Goal: Task Accomplishment & Management: Use online tool/utility

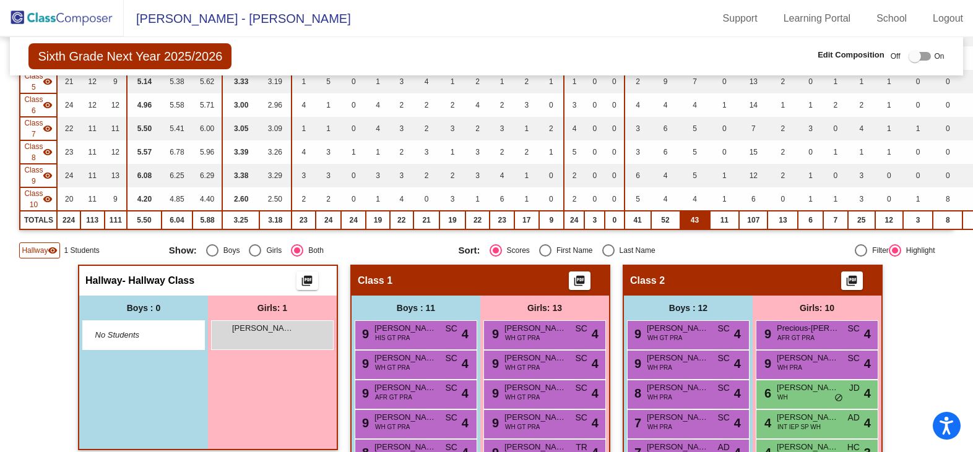
scroll to position [62, 0]
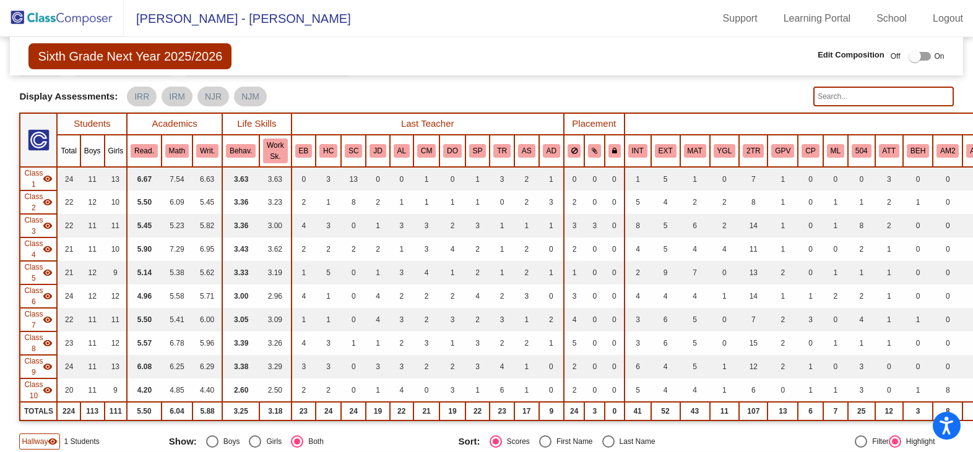
click at [839, 97] on input "text" at bounding box center [883, 97] width 140 height 20
type input "boardman"
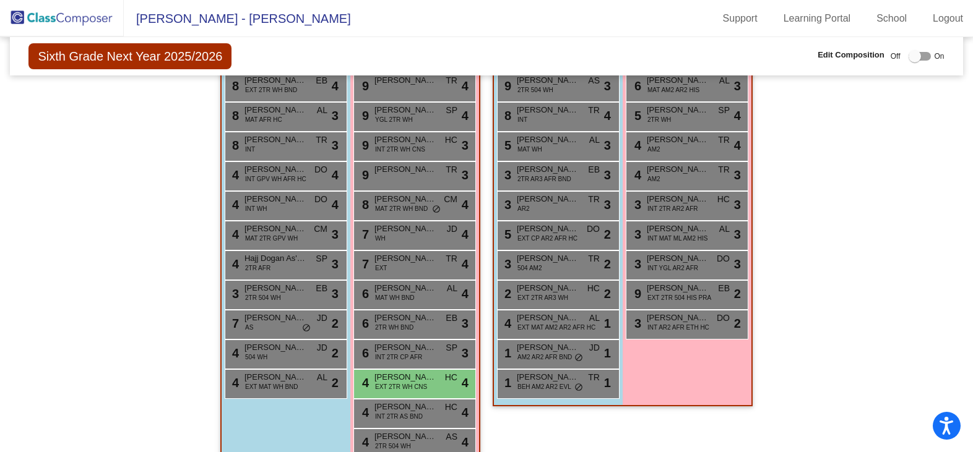
scroll to position [1856, 0]
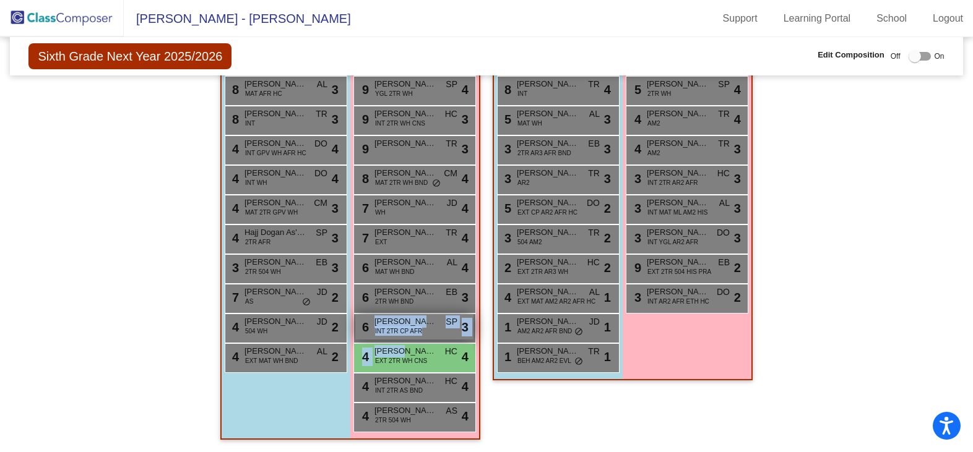
drag, startPoint x: 395, startPoint y: 351, endPoint x: 411, endPoint y: 335, distance: 22.8
click at [411, 335] on div "9 Blakely Fleming TR lock do_not_disturb_alt 4 9 Charlotte Harrison YGL 2TR WH …" at bounding box center [414, 239] width 123 height 386
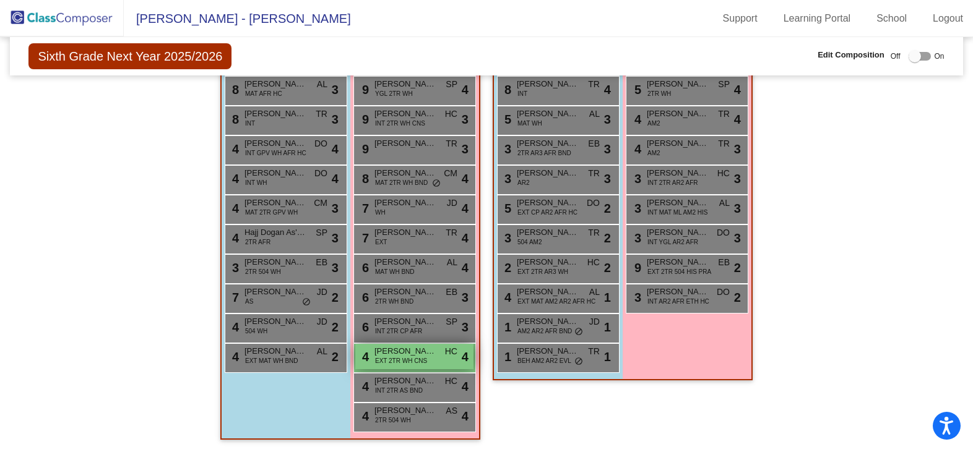
click at [423, 356] on span "EXT 2TR WH CNS" at bounding box center [401, 360] width 52 height 9
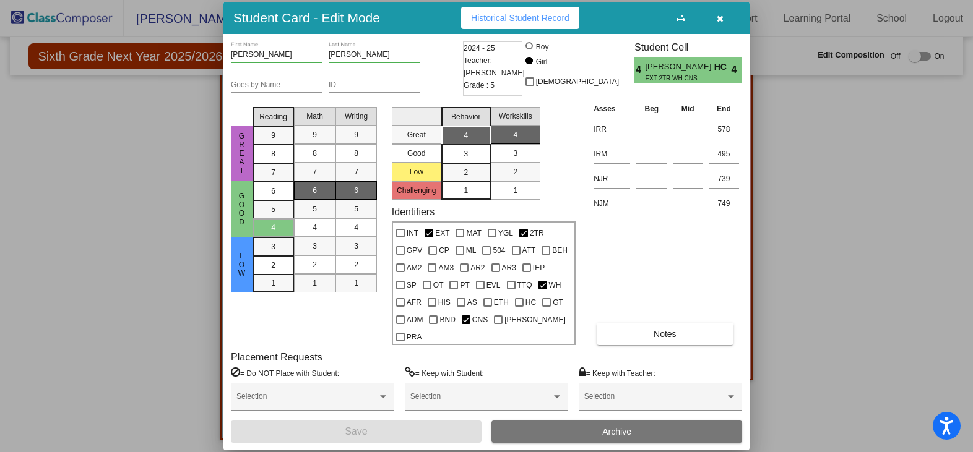
click at [822, 294] on div at bounding box center [486, 226] width 973 height 452
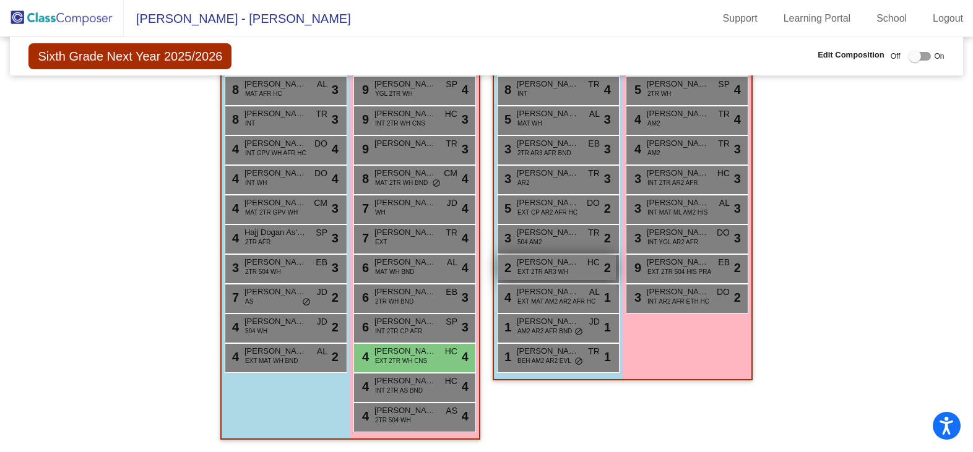
drag, startPoint x: 400, startPoint y: 356, endPoint x: 536, endPoint y: 262, distance: 165.1
click at [395, 356] on span "EXT 2TR WH CNS" at bounding box center [401, 360] width 52 height 9
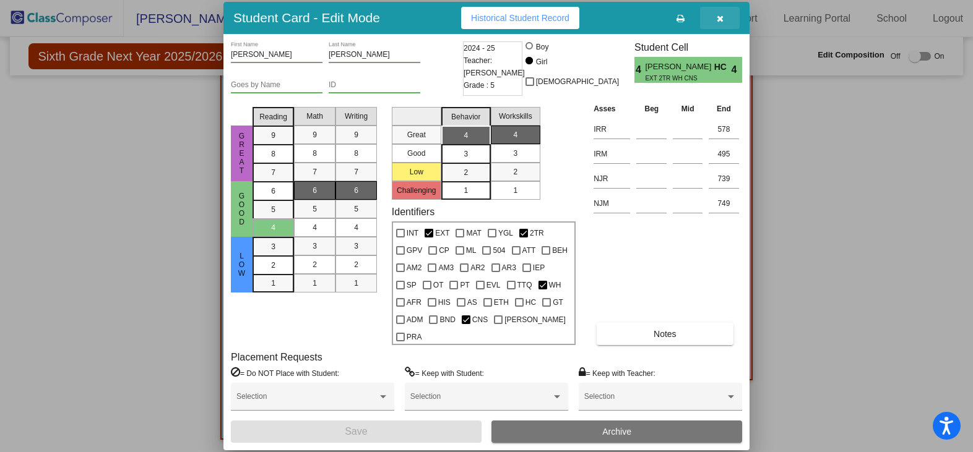
click at [718, 22] on span "button" at bounding box center [719, 18] width 7 height 10
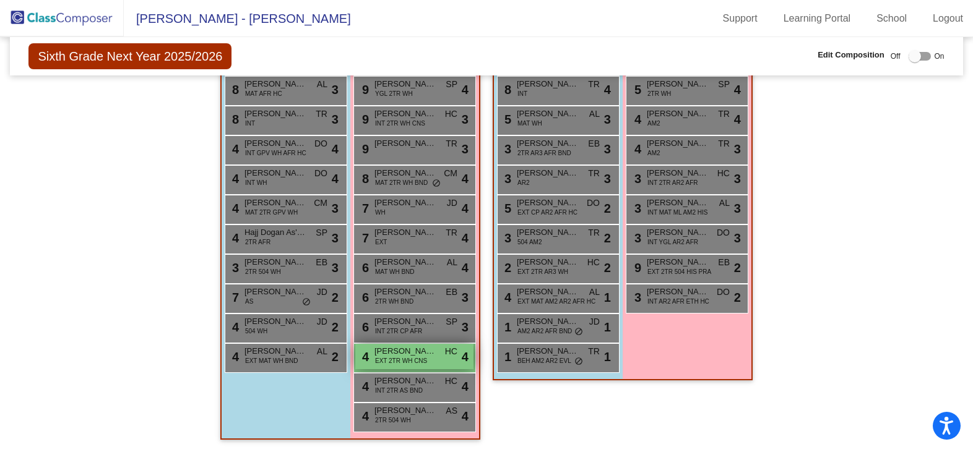
drag, startPoint x: 386, startPoint y: 355, endPoint x: 418, endPoint y: 347, distance: 32.6
click at [418, 347] on div "4 Lucy Boardman EXT 2TR WH CNS HC lock do_not_disturb_alt 4" at bounding box center [414, 356] width 118 height 25
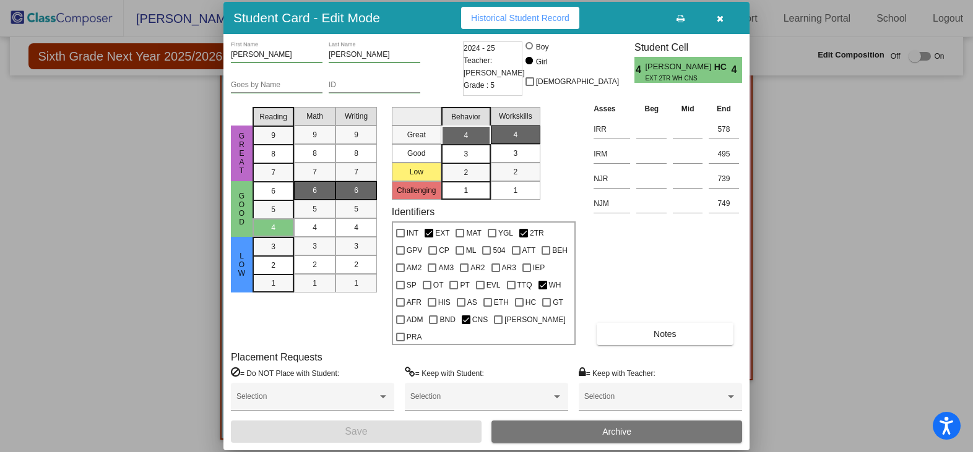
click at [819, 305] on div at bounding box center [486, 226] width 973 height 452
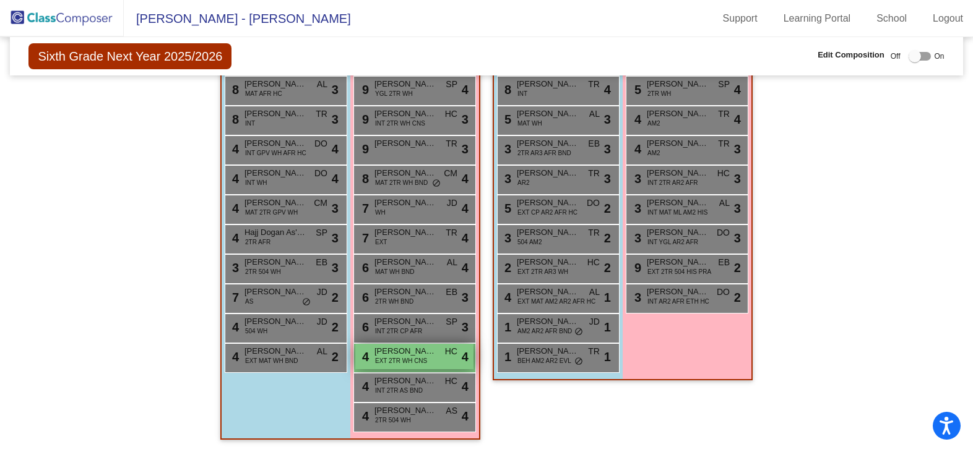
drag, startPoint x: 429, startPoint y: 351, endPoint x: 430, endPoint y: 345, distance: 6.9
click at [430, 345] on span "[PERSON_NAME]" at bounding box center [405, 351] width 62 height 12
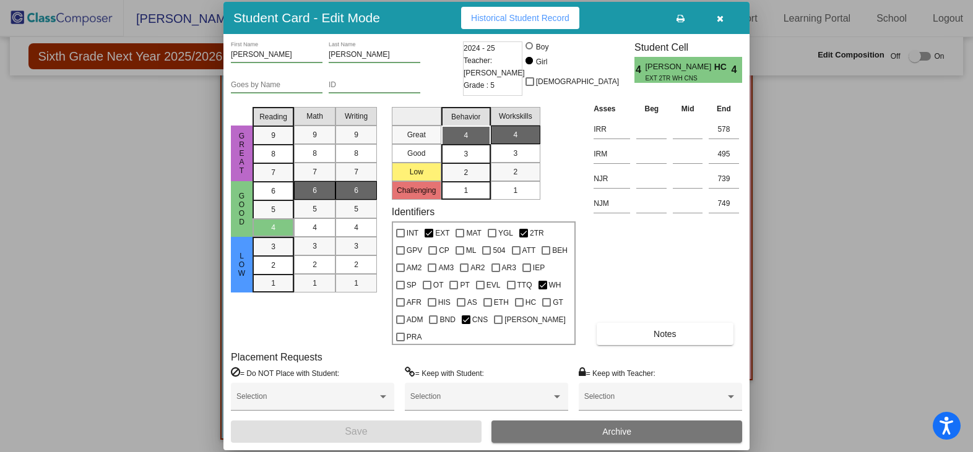
click at [718, 21] on button "button" at bounding box center [720, 18] width 40 height 22
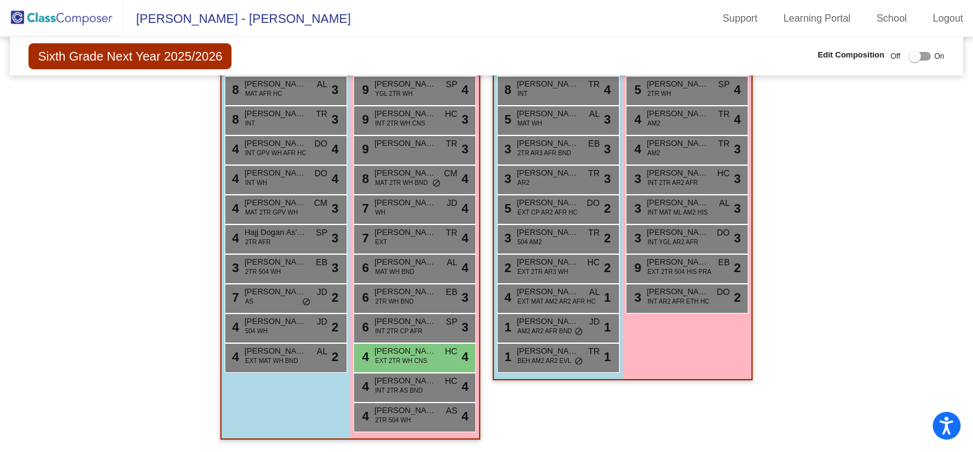
drag, startPoint x: 819, startPoint y: 309, endPoint x: 710, endPoint y: 315, distance: 109.0
drag, startPoint x: 407, startPoint y: 358, endPoint x: 469, endPoint y: 359, distance: 61.9
click at [469, 359] on div "4 Lucy Boardman EXT 2TR WH CNS HC lock do_not_disturb_alt 4" at bounding box center [414, 356] width 118 height 25
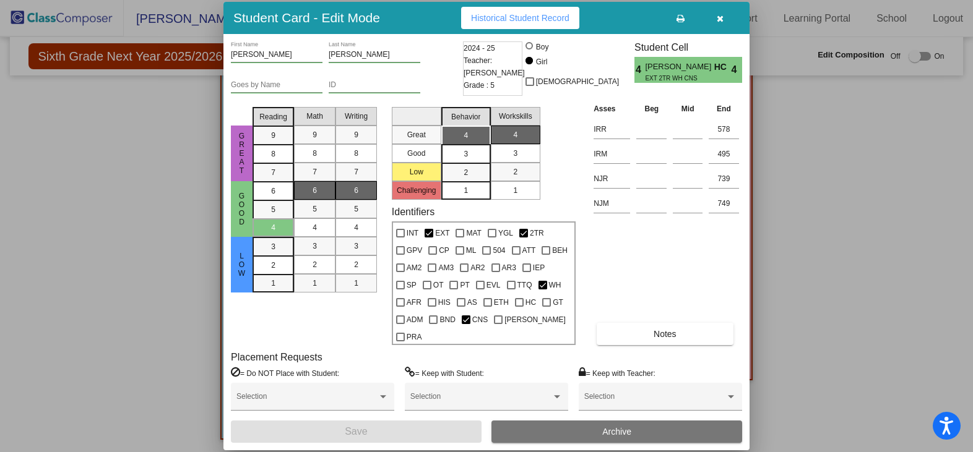
click at [721, 23] on icon "button" at bounding box center [719, 18] width 7 height 9
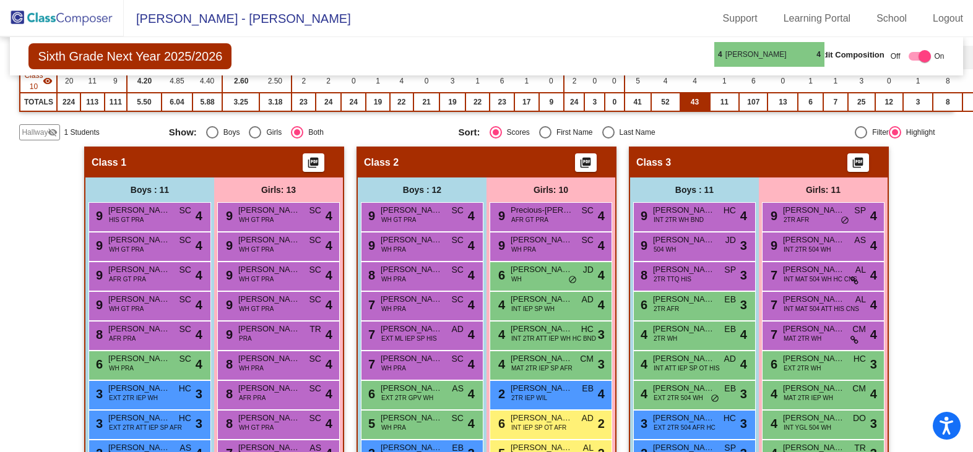
scroll to position [359, 0]
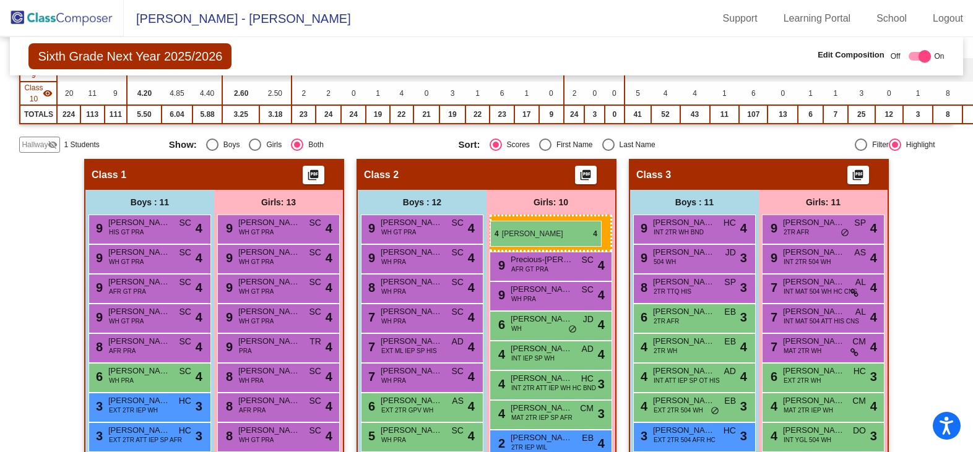
drag, startPoint x: 841, startPoint y: 351, endPoint x: 490, endPoint y: 221, distance: 374.1
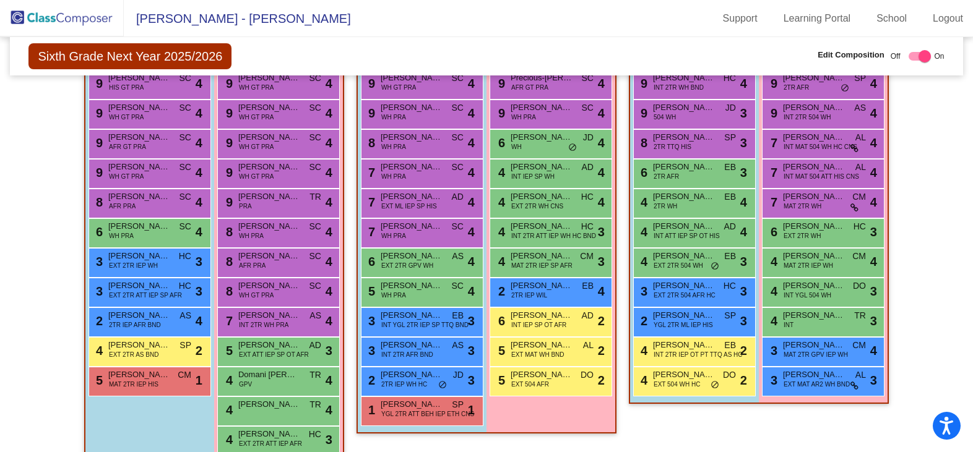
scroll to position [483, 0]
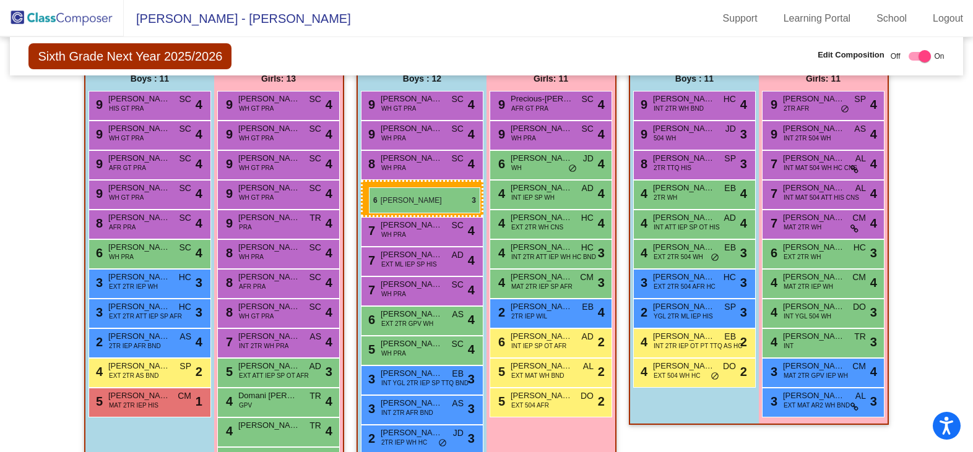
drag, startPoint x: 703, startPoint y: 195, endPoint x: 369, endPoint y: 187, distance: 334.2
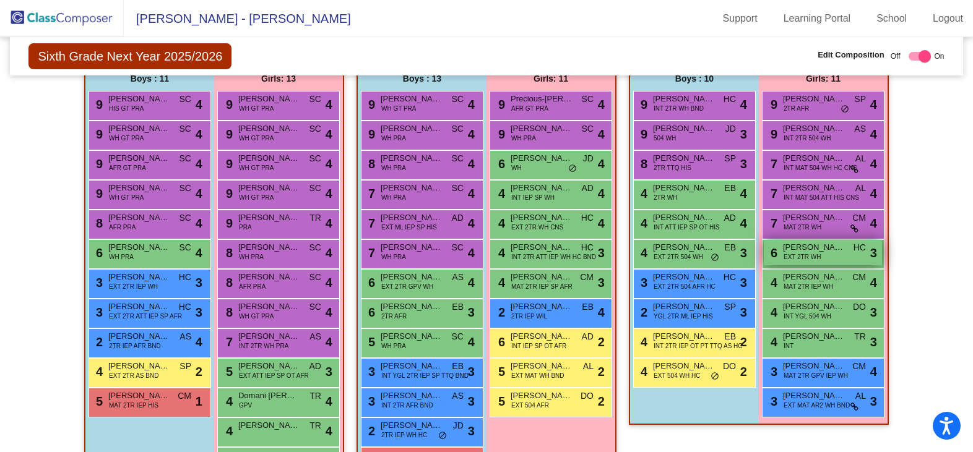
click at [818, 259] on div "6 [PERSON_NAME] EXT 2TR WH HC lock do_not_disturb_alt 3" at bounding box center [822, 252] width 118 height 25
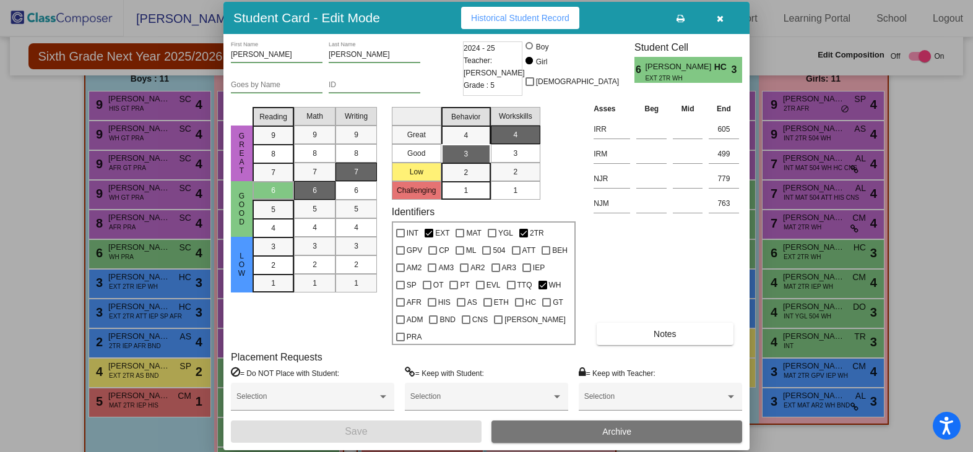
click at [725, 21] on button "button" at bounding box center [720, 18] width 40 height 22
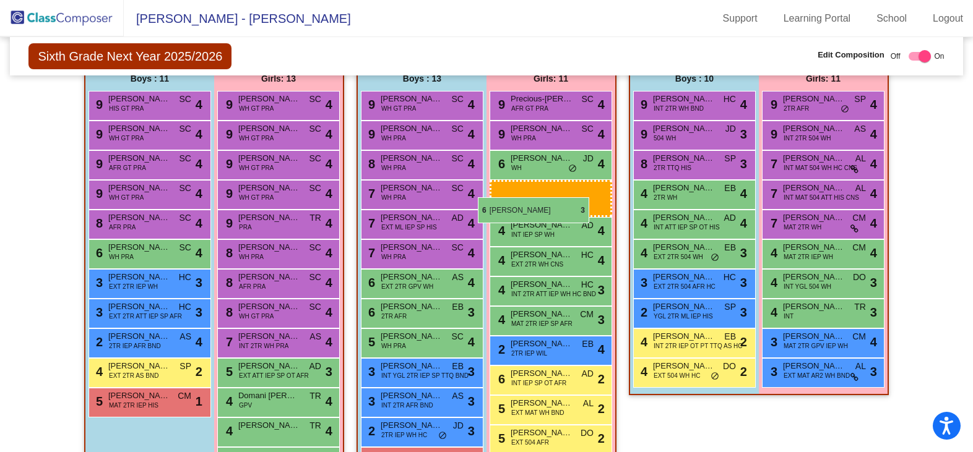
drag, startPoint x: 829, startPoint y: 254, endPoint x: 490, endPoint y: 187, distance: 345.4
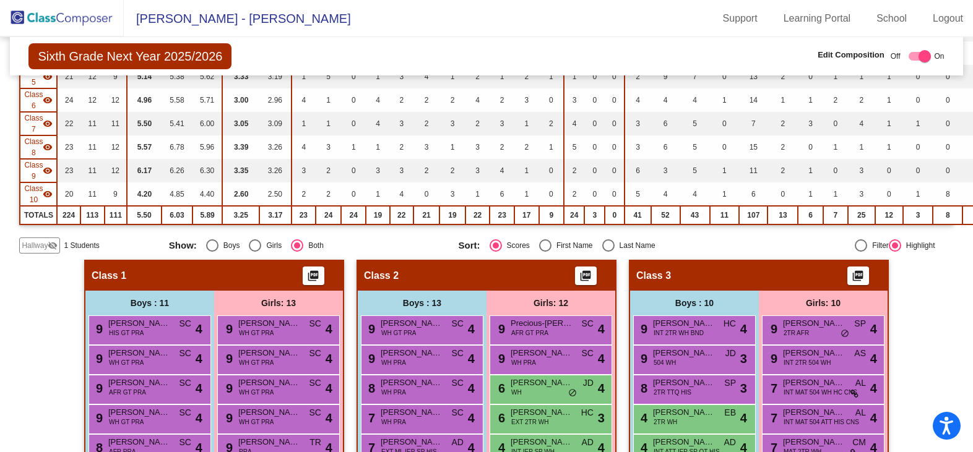
scroll to position [297, 0]
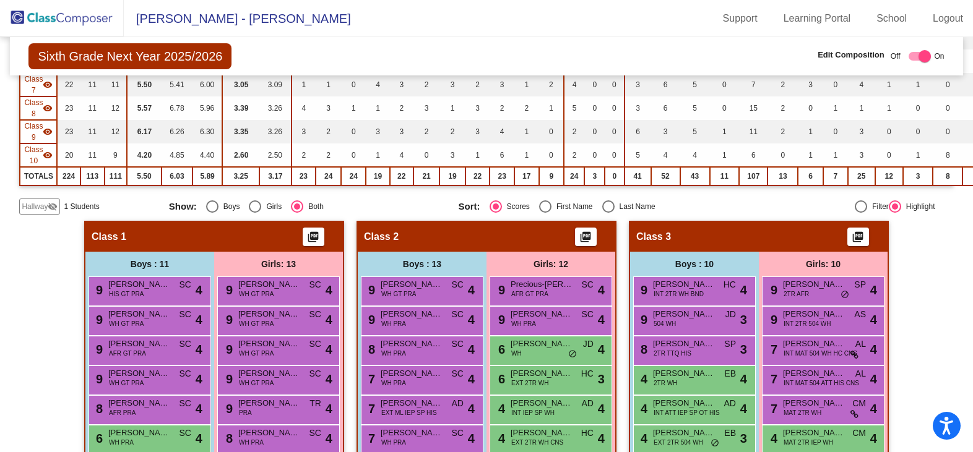
click at [42, 208] on span "Hallway" at bounding box center [35, 206] width 26 height 11
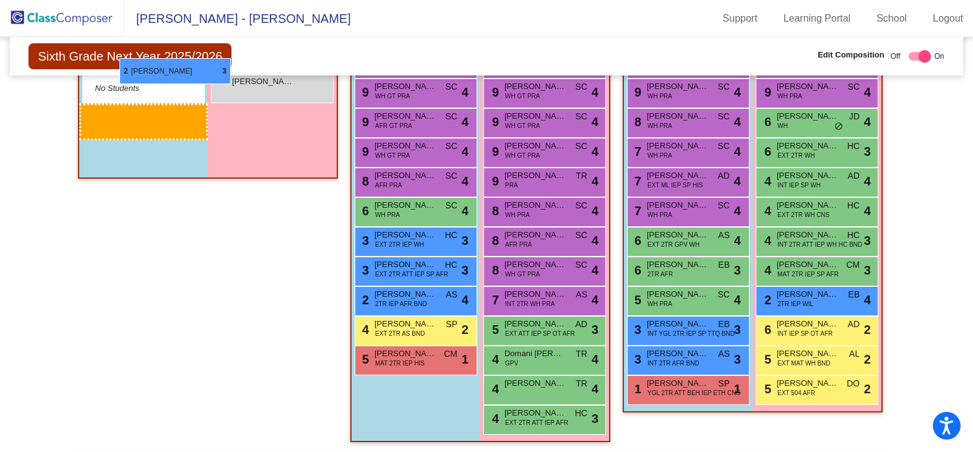
scroll to position [512, 0]
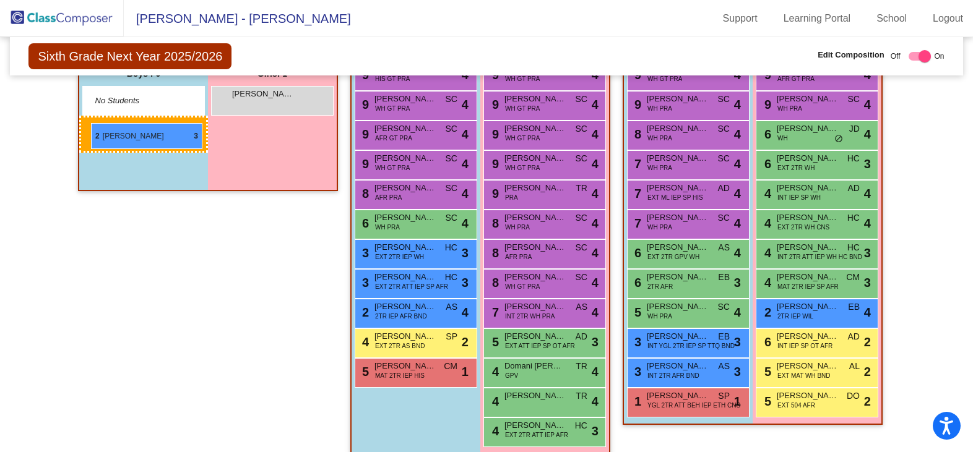
drag, startPoint x: 671, startPoint y: 366, endPoint x: 91, endPoint y: 123, distance: 629.2
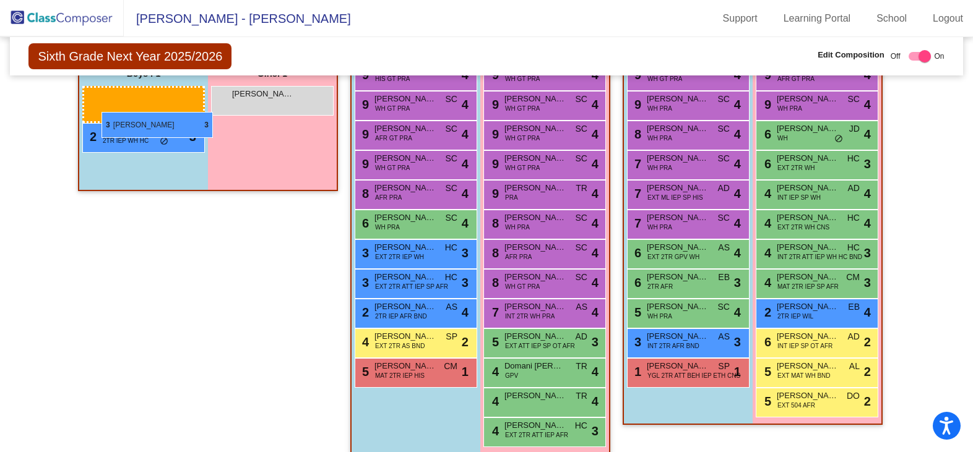
drag, startPoint x: 681, startPoint y: 345, endPoint x: 101, endPoint y: 112, distance: 624.1
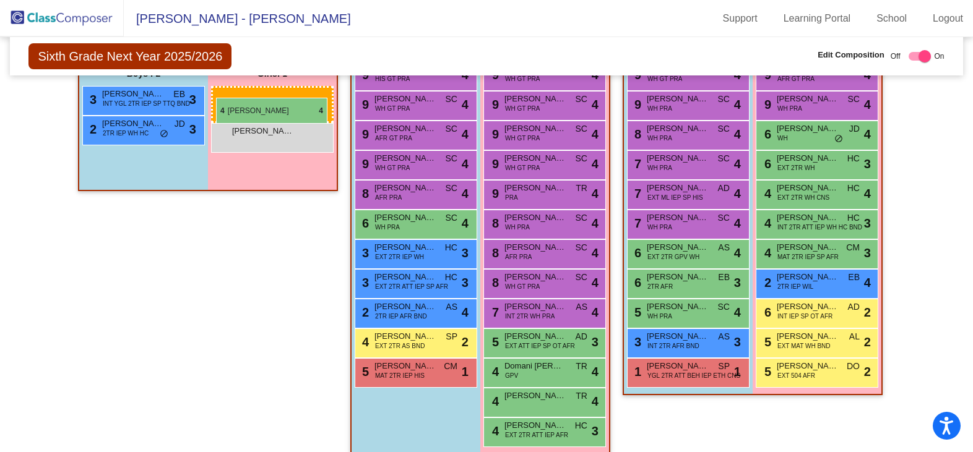
drag, startPoint x: 822, startPoint y: 196, endPoint x: 216, endPoint y: 98, distance: 613.6
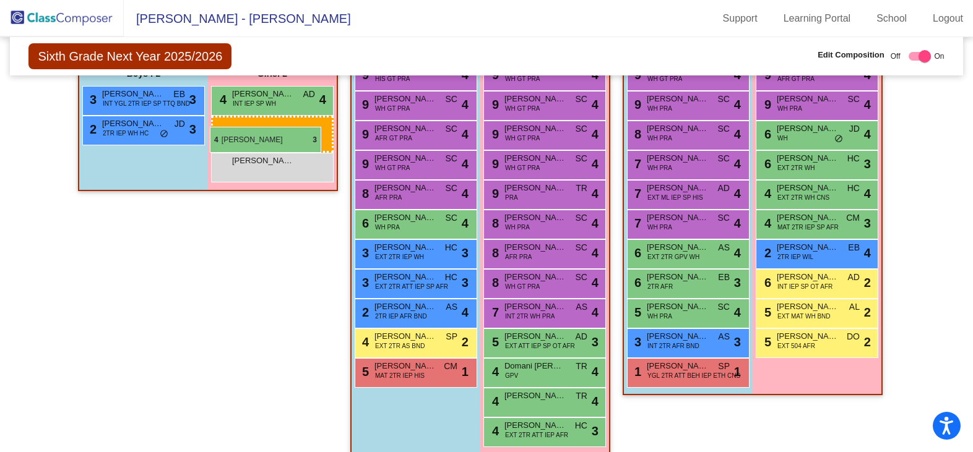
drag, startPoint x: 823, startPoint y: 231, endPoint x: 210, endPoint y: 126, distance: 622.7
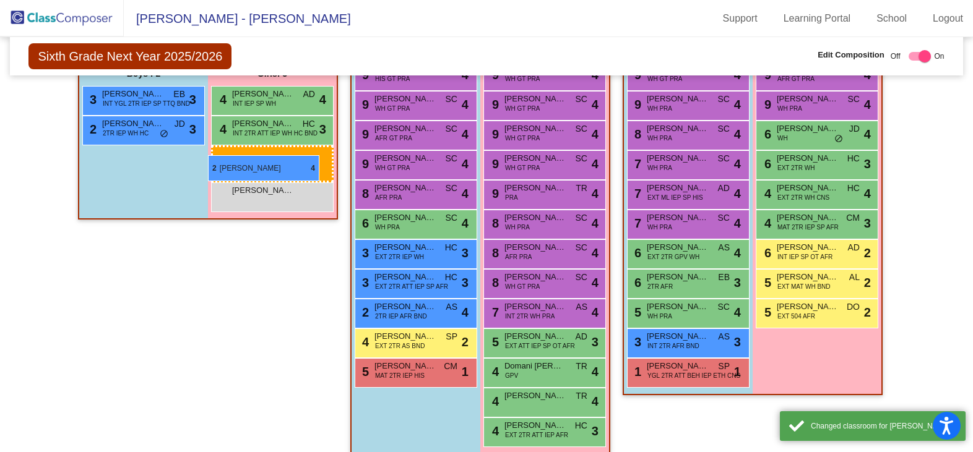
drag, startPoint x: 819, startPoint y: 257, endPoint x: 208, endPoint y: 155, distance: 619.7
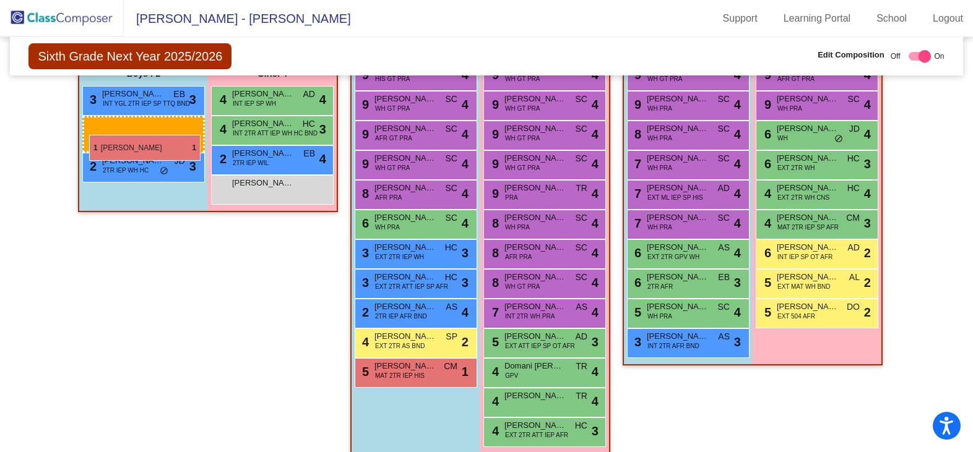
drag, startPoint x: 699, startPoint y: 375, endPoint x: 89, endPoint y: 135, distance: 655.6
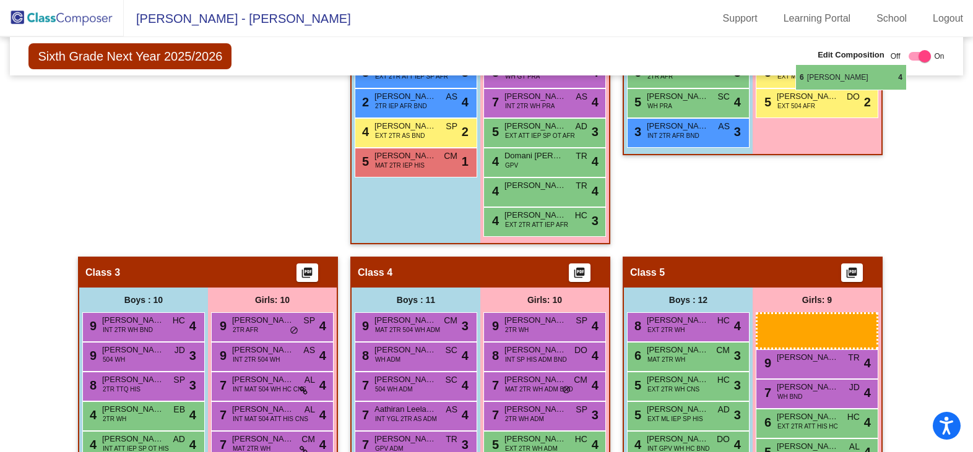
scroll to position [720, 0]
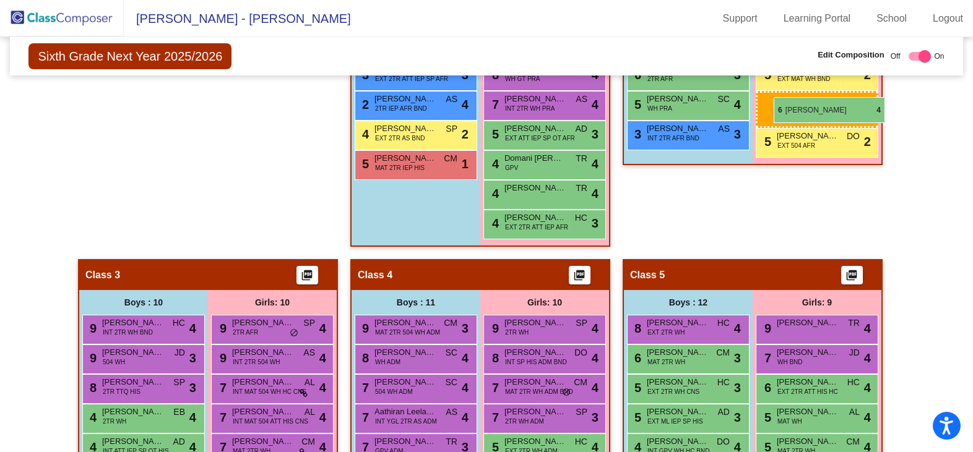
drag, startPoint x: 817, startPoint y: 288, endPoint x: 773, endPoint y: 97, distance: 195.4
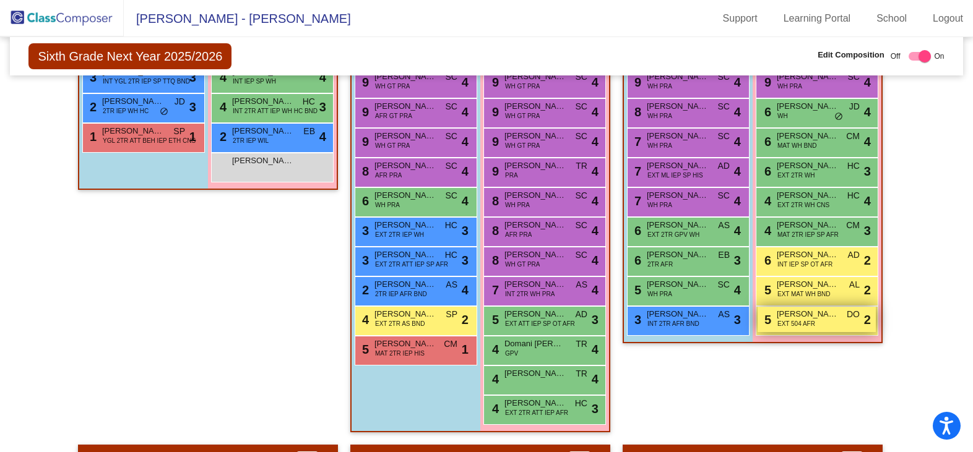
scroll to position [782, 0]
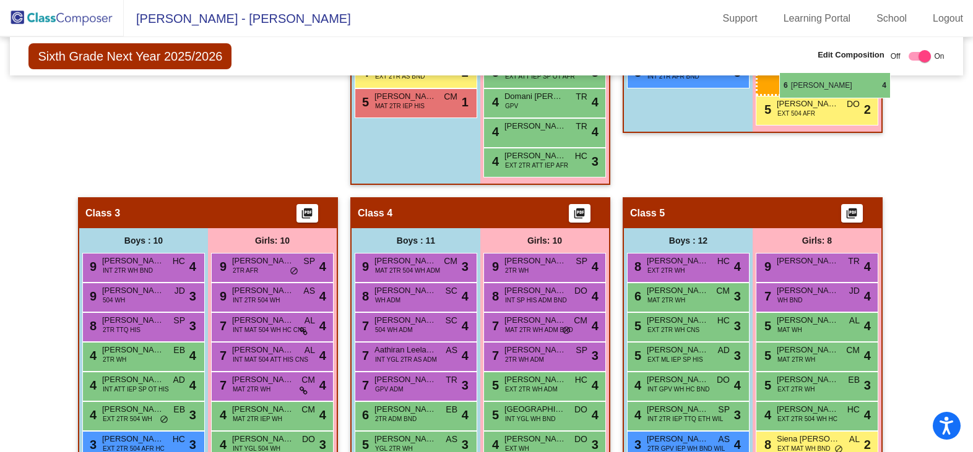
drag, startPoint x: 805, startPoint y: 335, endPoint x: 779, endPoint y: 72, distance: 263.6
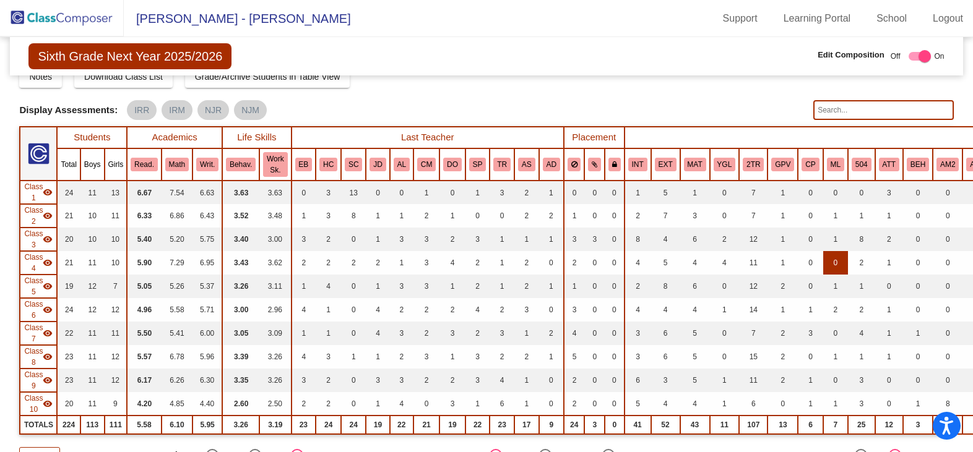
scroll to position [0, 0]
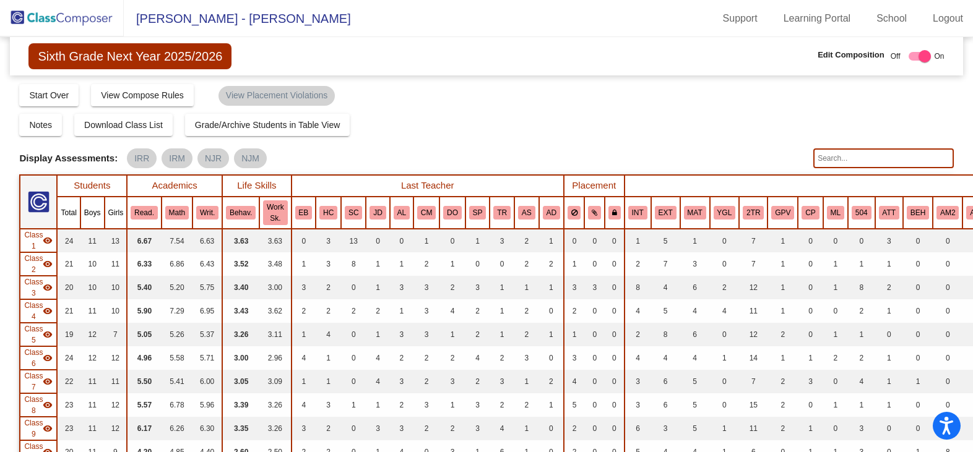
click at [871, 159] on input "text" at bounding box center [883, 158] width 140 height 20
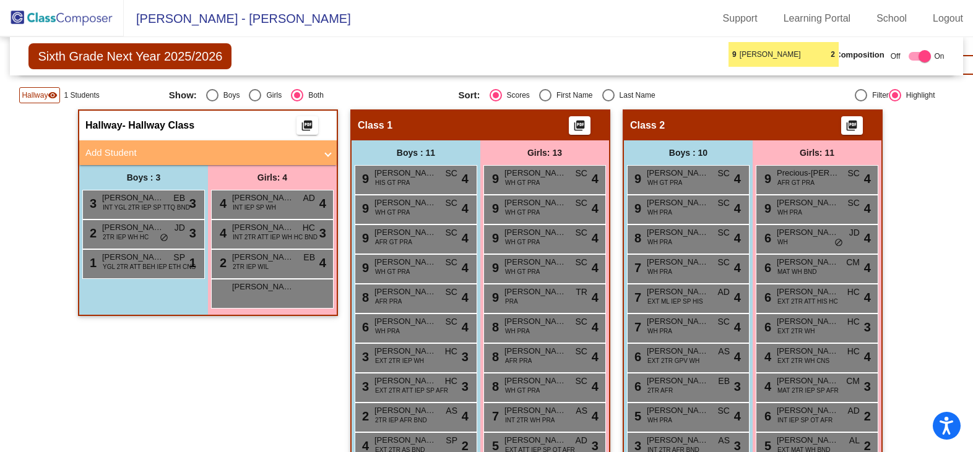
scroll to position [393, 0]
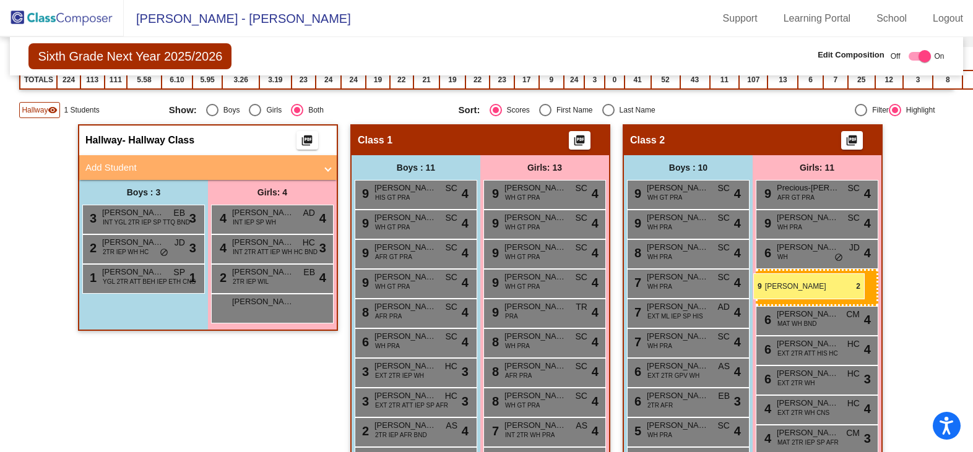
drag, startPoint x: 701, startPoint y: 291, endPoint x: 753, endPoint y: 273, distance: 55.0
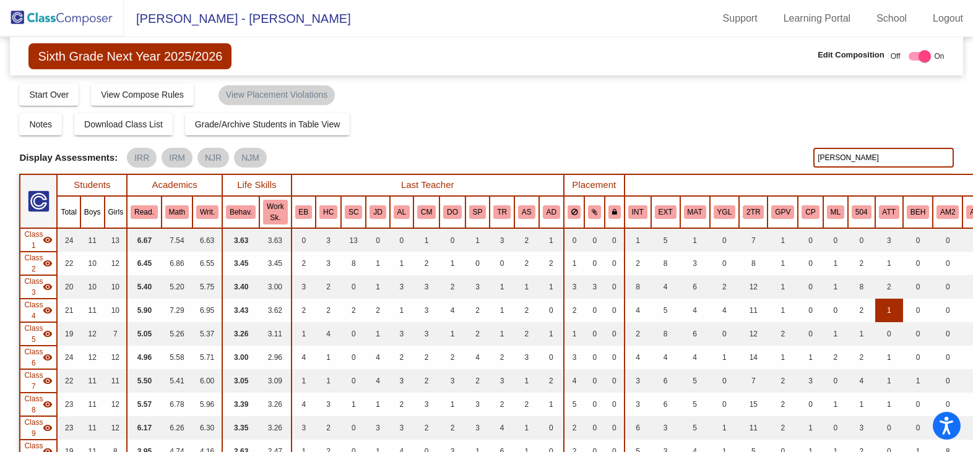
scroll to position [0, 0]
drag, startPoint x: 892, startPoint y: 160, endPoint x: 833, endPoint y: 159, distance: 58.8
click at [833, 159] on input "[PERSON_NAME]" at bounding box center [883, 158] width 140 height 20
type input "erkreutz"
drag, startPoint x: 843, startPoint y: 160, endPoint x: 805, endPoint y: 158, distance: 37.8
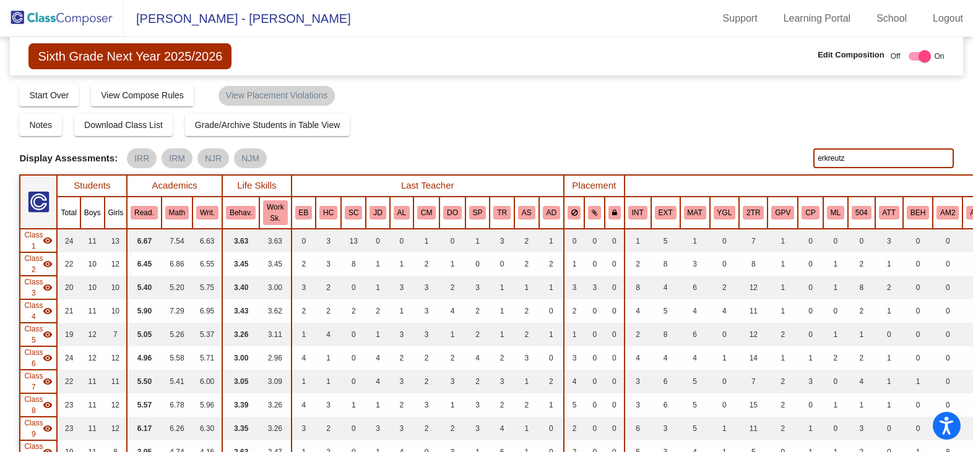
click at [805, 158] on div "Display Scores for Years: [DATE] - [DATE] [DATE] - [DATE] Display Assessments: …" at bounding box center [486, 158] width 934 height 20
click at [867, 158] on input "text" at bounding box center [883, 158] width 140 height 20
click at [837, 160] on input "[PERSON_NAME]" at bounding box center [883, 158] width 140 height 20
type input "l"
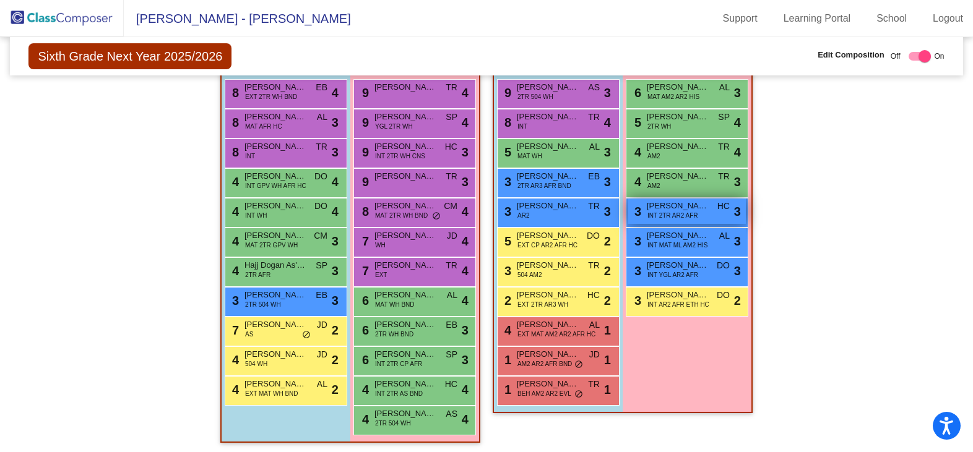
scroll to position [1829, 0]
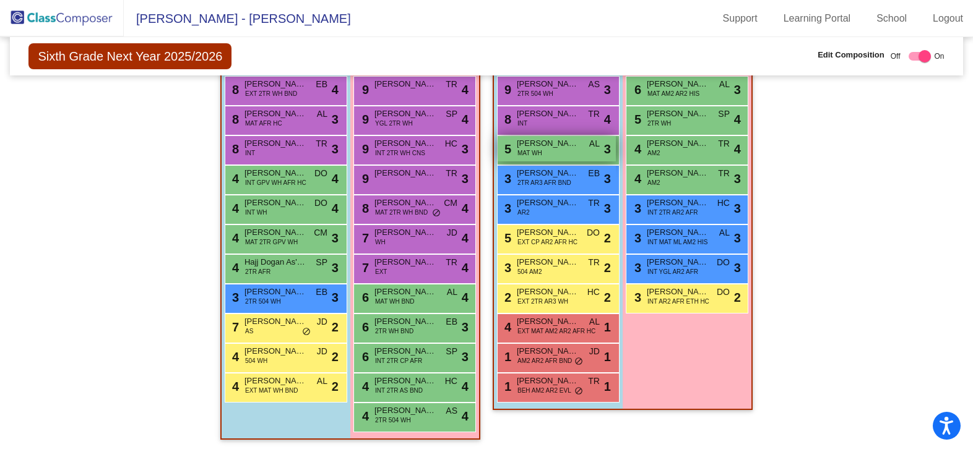
click at [551, 148] on div "5 [PERSON_NAME] MAT WH AL lock do_not_disturb_alt 3" at bounding box center [556, 148] width 118 height 25
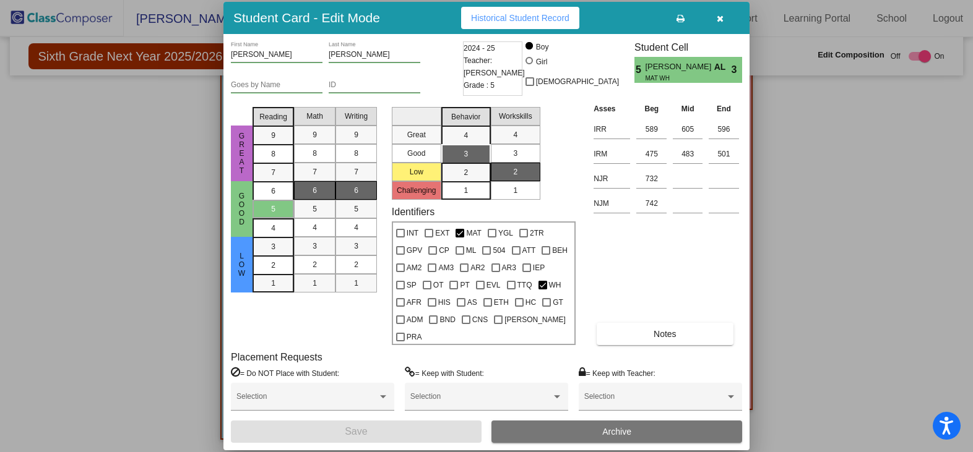
click at [718, 23] on icon "button" at bounding box center [719, 18] width 7 height 9
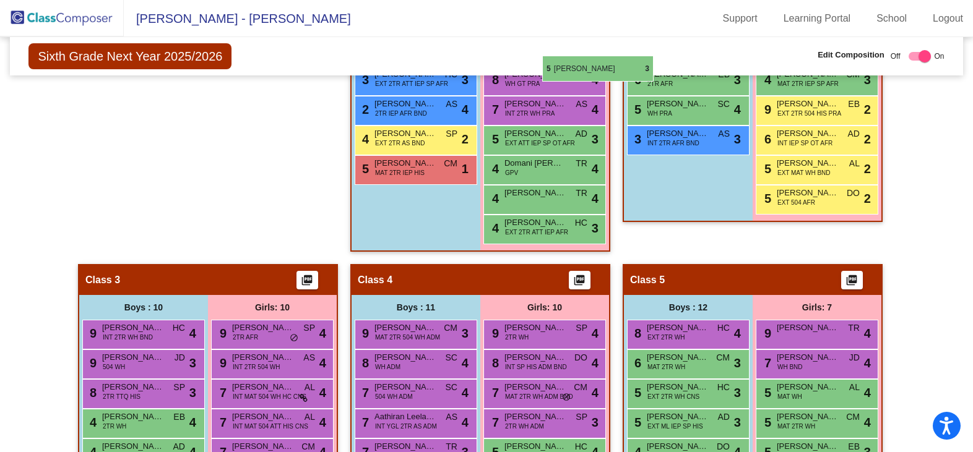
scroll to position [695, 0]
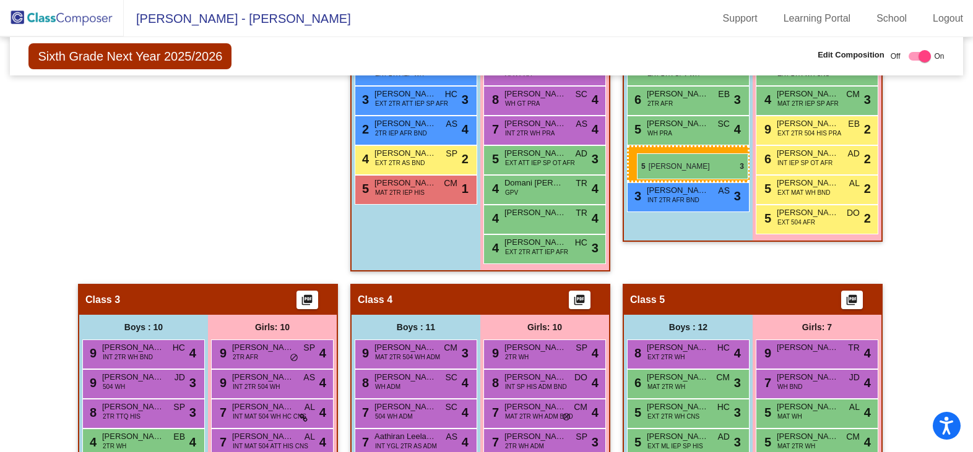
drag, startPoint x: 571, startPoint y: 149, endPoint x: 637, endPoint y: 153, distance: 65.7
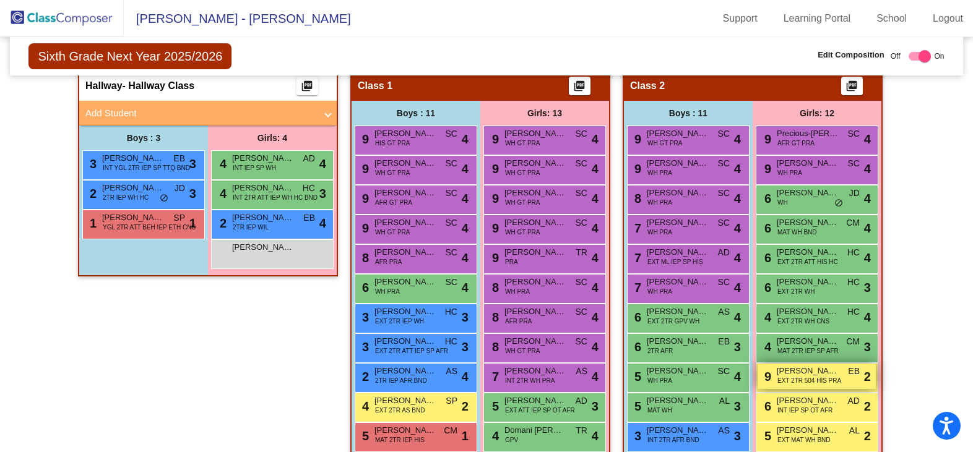
scroll to position [510, 0]
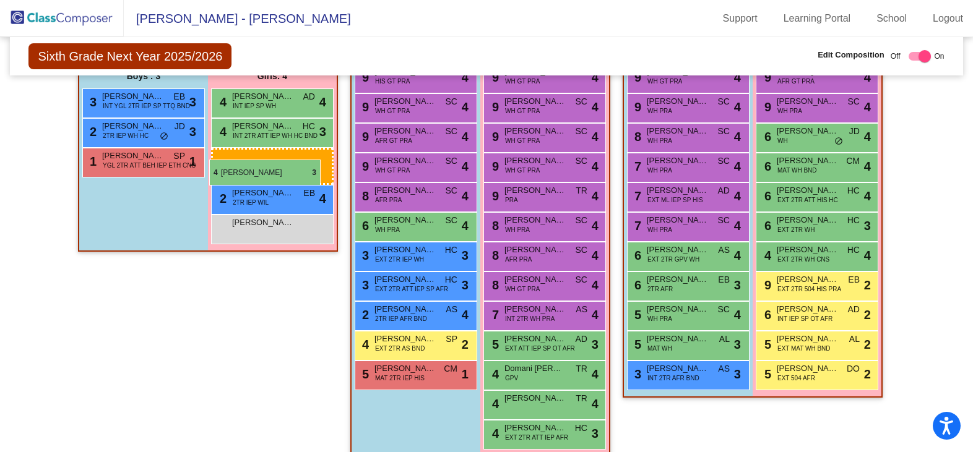
drag, startPoint x: 809, startPoint y: 284, endPoint x: 209, endPoint y: 160, distance: 612.9
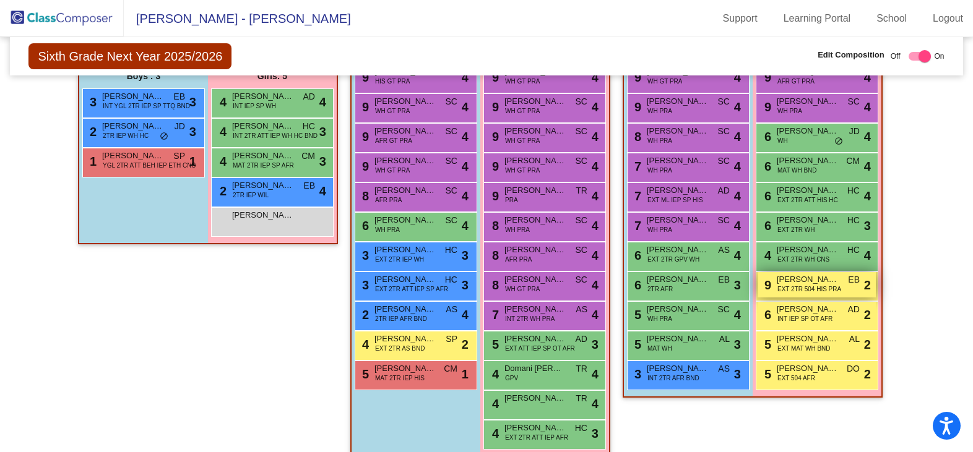
click at [819, 291] on span "EXT 2TR 504 HIS PRA" at bounding box center [809, 289] width 64 height 9
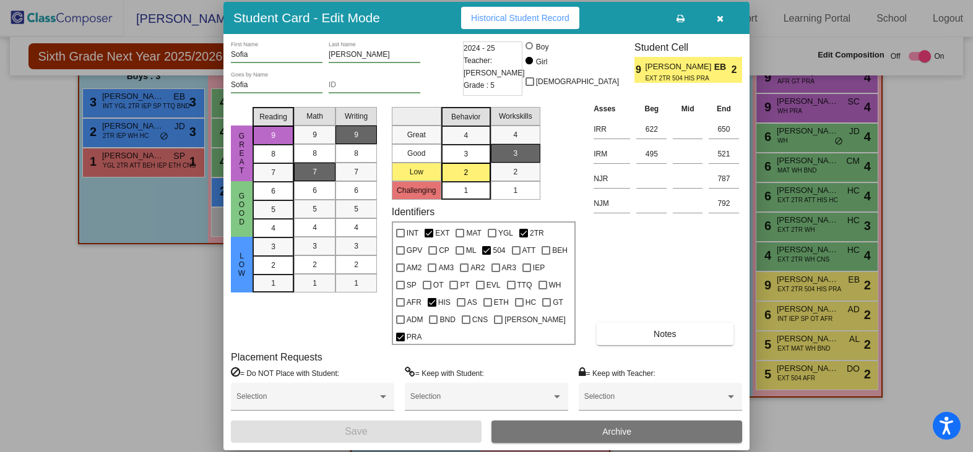
click at [929, 260] on div at bounding box center [486, 226] width 973 height 452
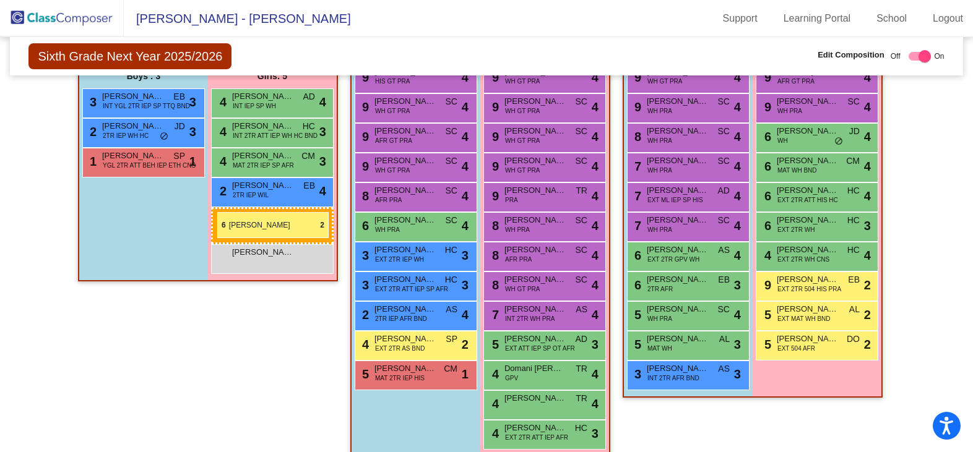
drag, startPoint x: 836, startPoint y: 311, endPoint x: 217, endPoint y: 212, distance: 627.2
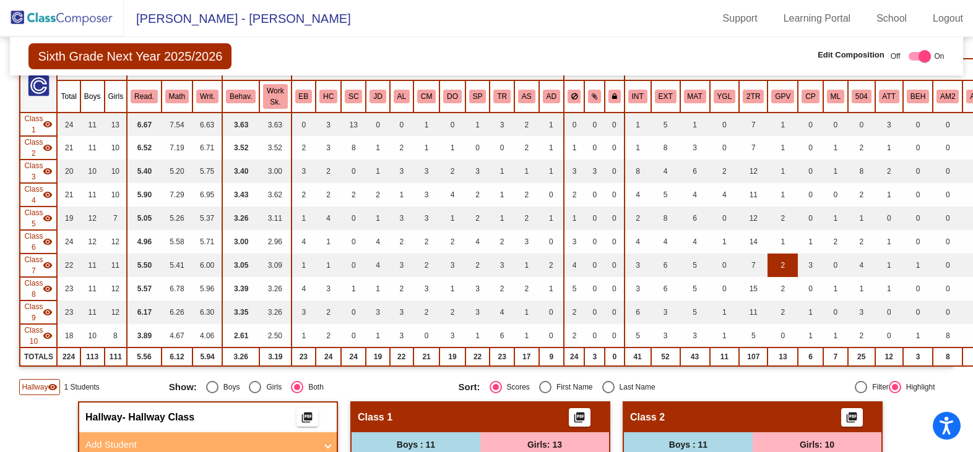
scroll to position [0, 0]
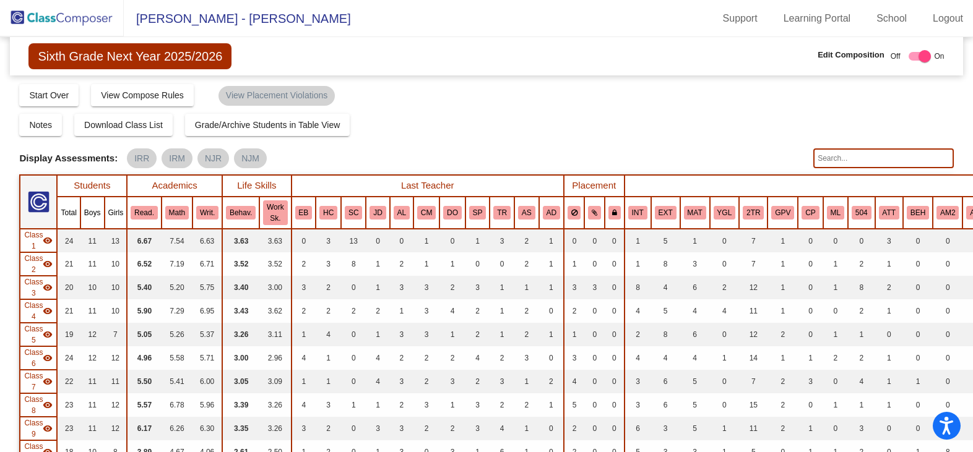
click at [861, 156] on input "text" at bounding box center [883, 158] width 140 height 20
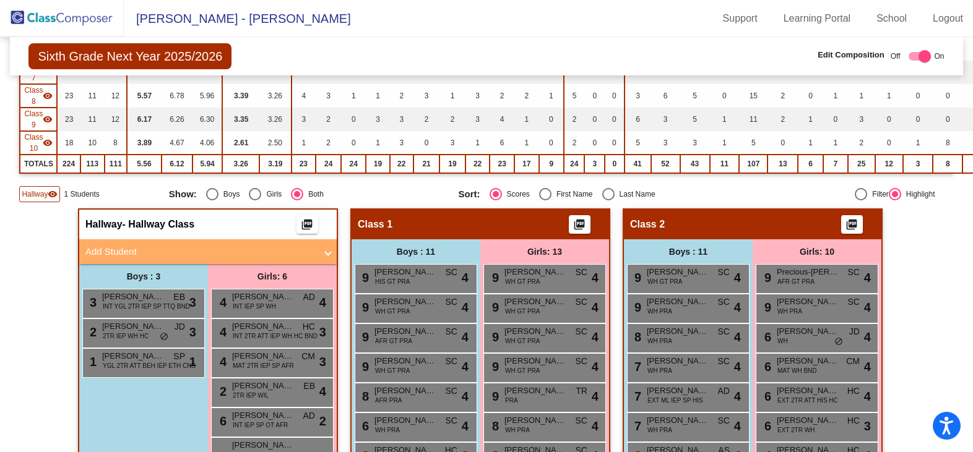
scroll to position [619, 0]
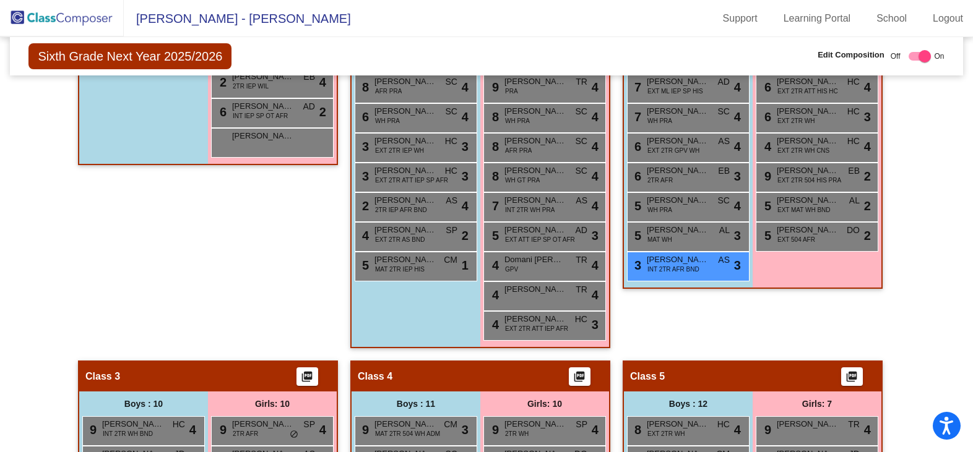
click at [802, 335] on div "Class 2 picture_as_pdf Add Student First Name Last Name Student Id (Recommended…" at bounding box center [752, 130] width 260 height 462
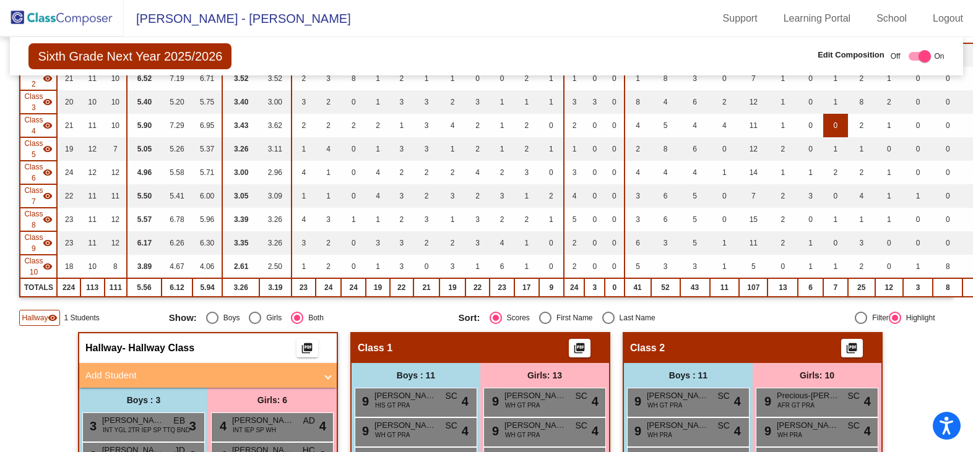
scroll to position [0, 0]
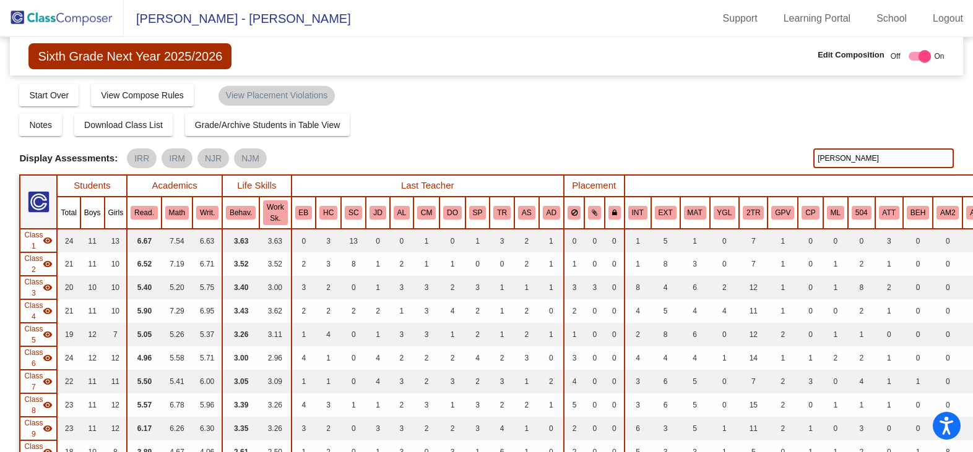
click at [858, 155] on input "[PERSON_NAME]" at bounding box center [883, 158] width 140 height 20
type input "n"
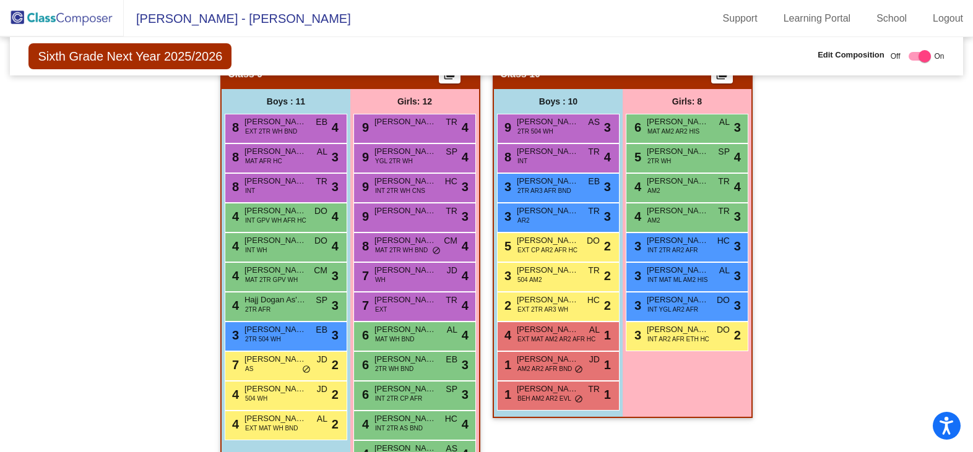
scroll to position [1767, 0]
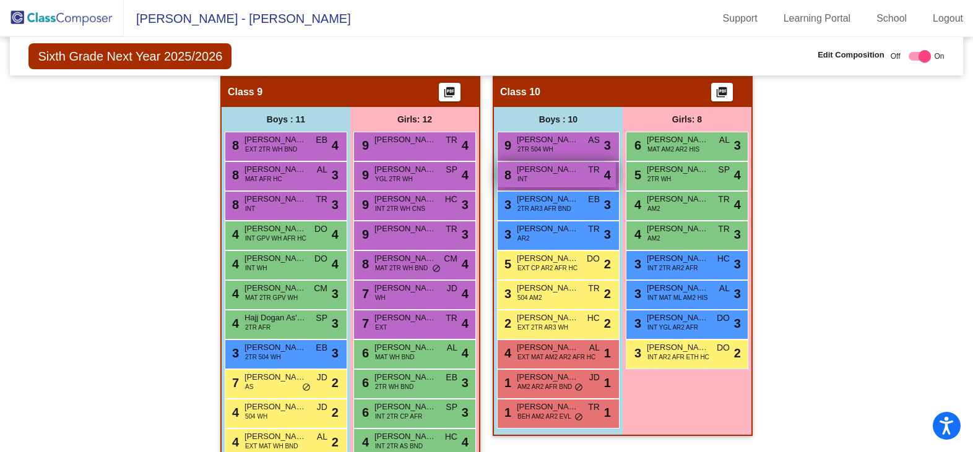
click at [567, 168] on span "[PERSON_NAME]" at bounding box center [548, 169] width 62 height 12
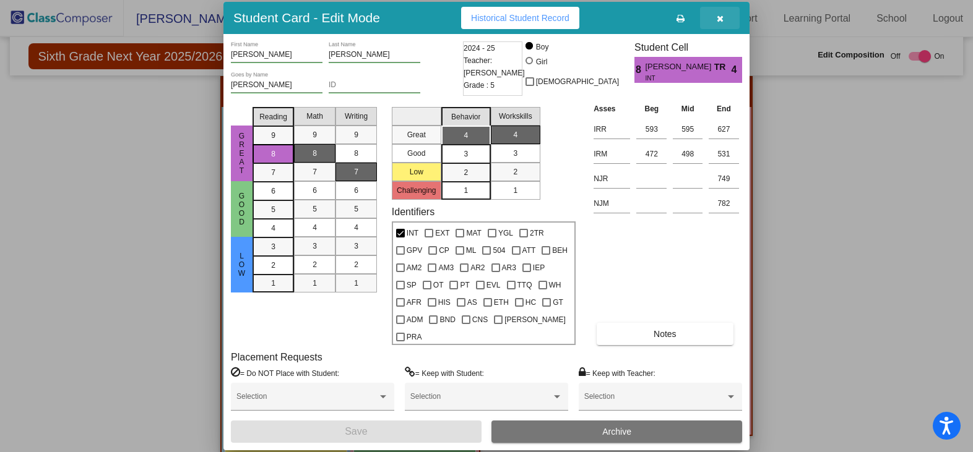
click at [717, 23] on icon "button" at bounding box center [719, 18] width 7 height 9
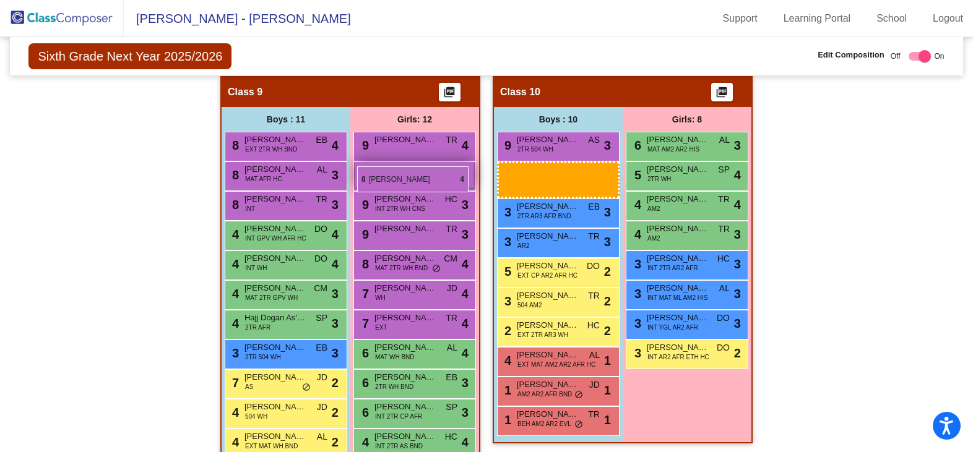
drag, startPoint x: 546, startPoint y: 175, endPoint x: 357, endPoint y: 166, distance: 189.5
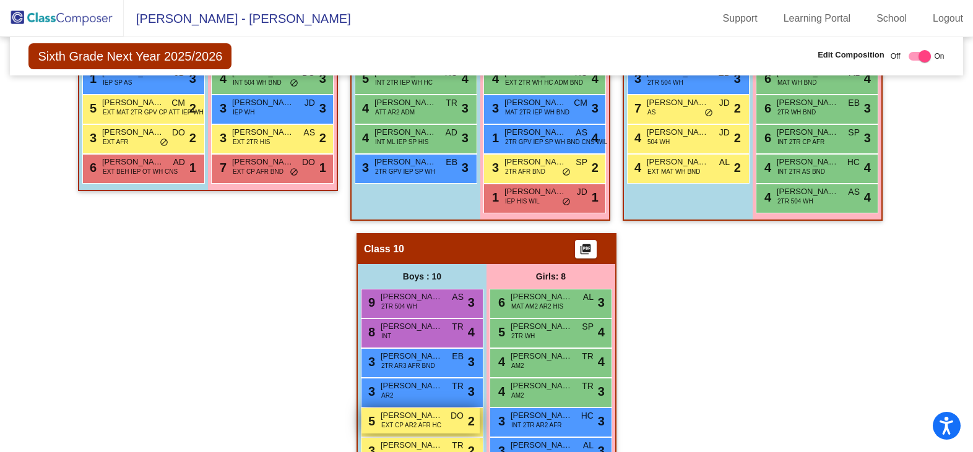
scroll to position [1609, 0]
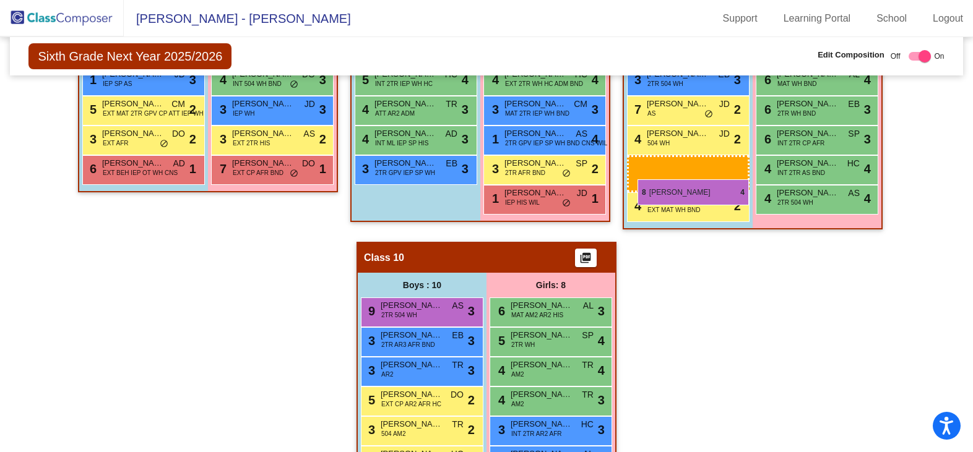
drag, startPoint x: 421, startPoint y: 337, endPoint x: 637, endPoint y: 179, distance: 267.1
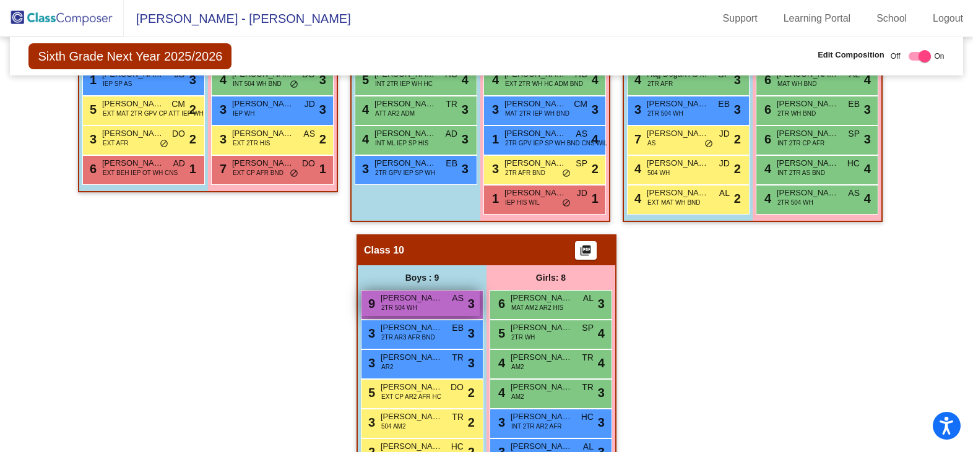
click at [395, 312] on span "2TR 504 WH" at bounding box center [399, 307] width 36 height 9
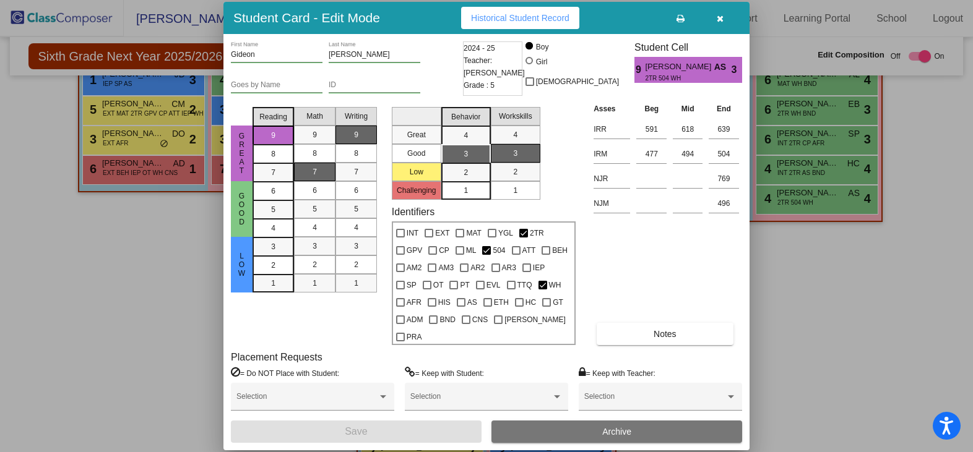
click at [720, 21] on button "button" at bounding box center [720, 18] width 40 height 22
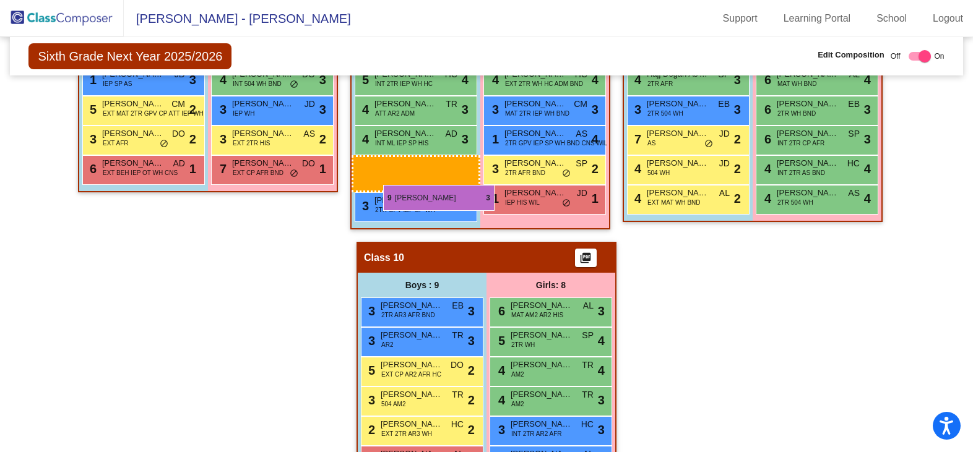
drag, startPoint x: 421, startPoint y: 308, endPoint x: 383, endPoint y: 185, distance: 129.0
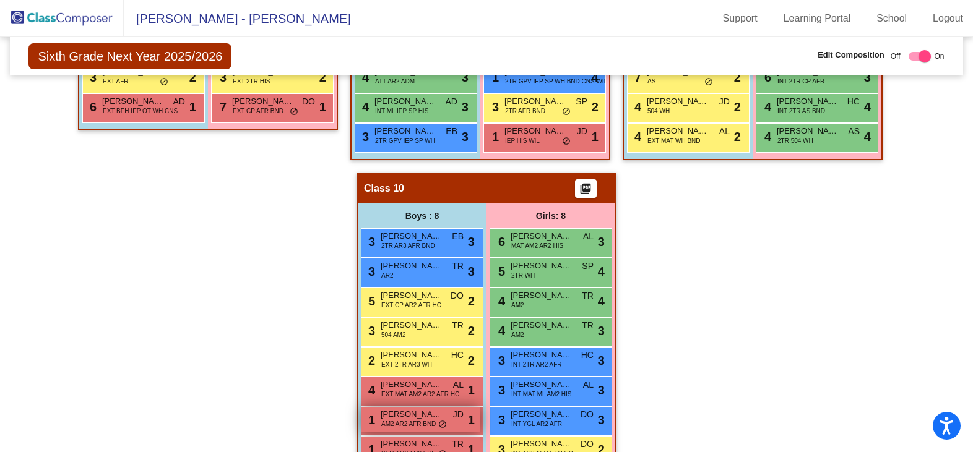
scroll to position [1710, 0]
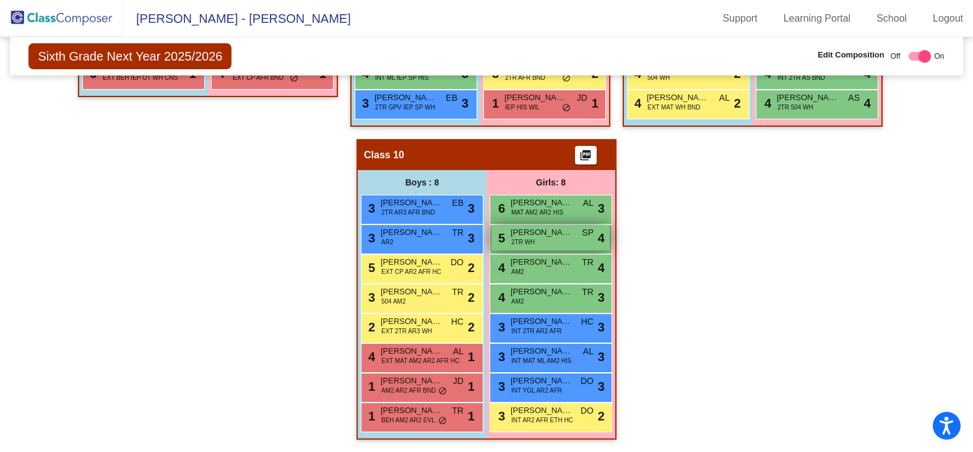
click at [549, 232] on span "[PERSON_NAME]" at bounding box center [541, 232] width 62 height 12
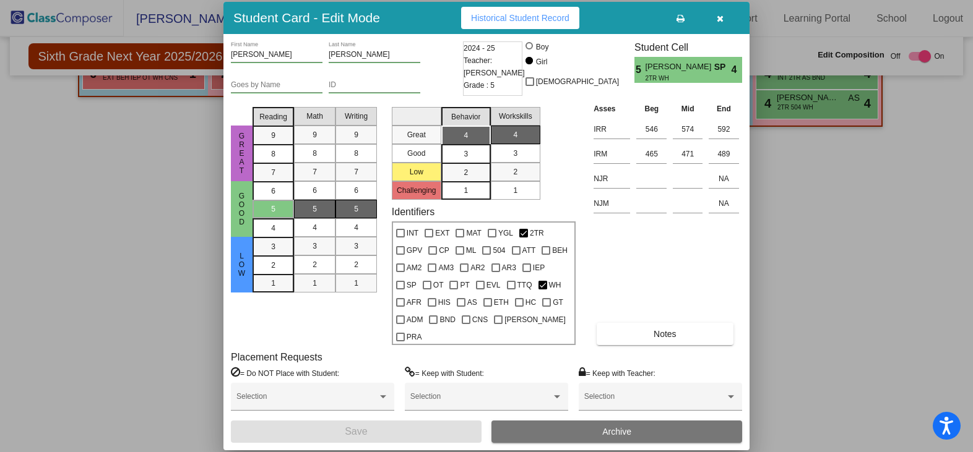
drag, startPoint x: 804, startPoint y: 277, endPoint x: 763, endPoint y: 290, distance: 43.3
click at [804, 278] on div at bounding box center [486, 226] width 973 height 452
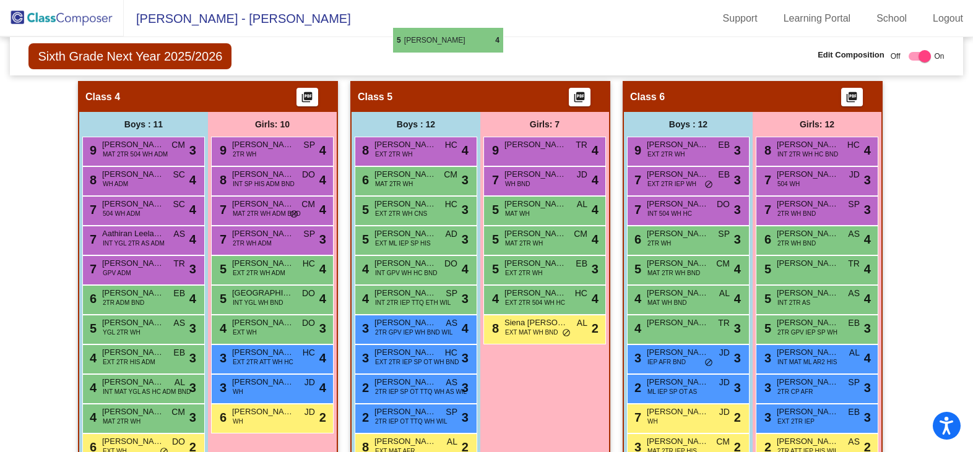
scroll to position [883, 0]
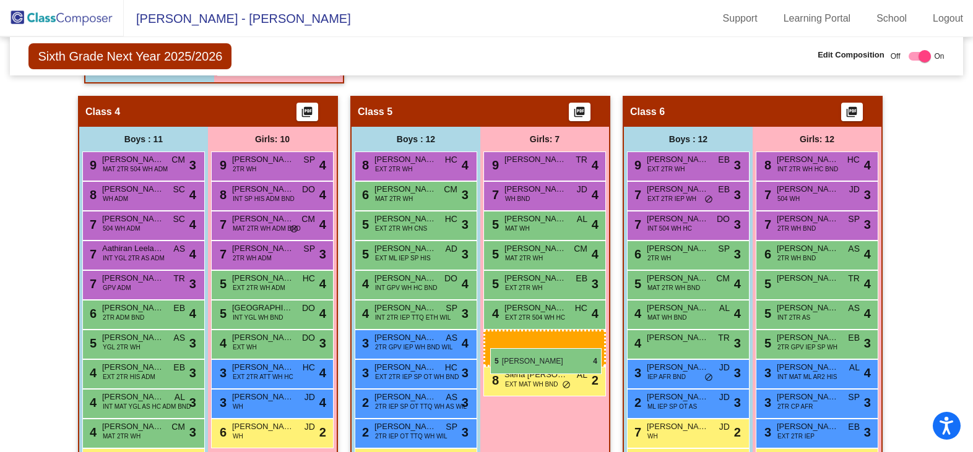
drag, startPoint x: 543, startPoint y: 241, endPoint x: 490, endPoint y: 348, distance: 119.5
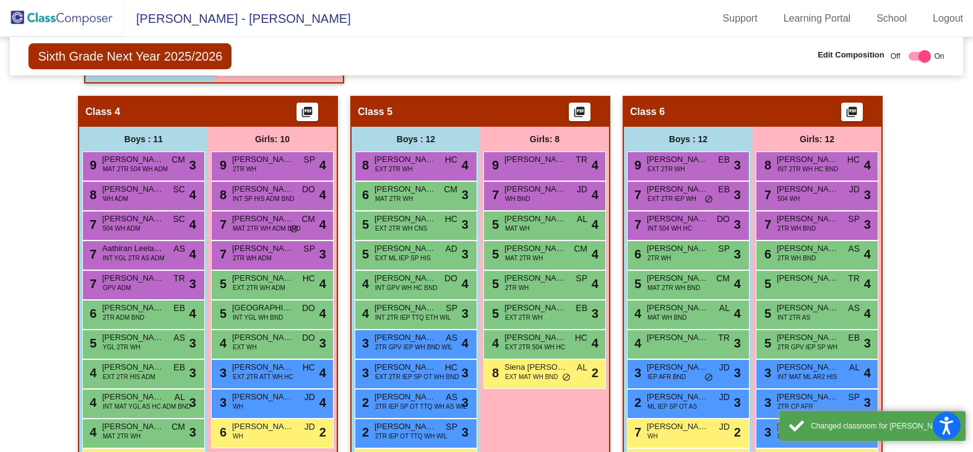
click at [548, 69] on div "Sixth Grade Next Year 2025/2026 Edit Composition Off On Incoming Digital Data W…" at bounding box center [486, 56] width 952 height 38
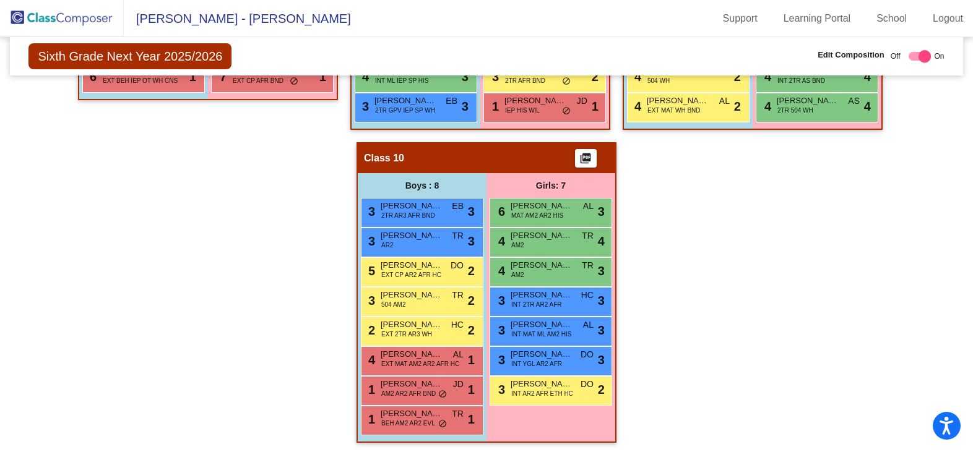
scroll to position [1710, 0]
